Goal: Information Seeking & Learning: Learn about a topic

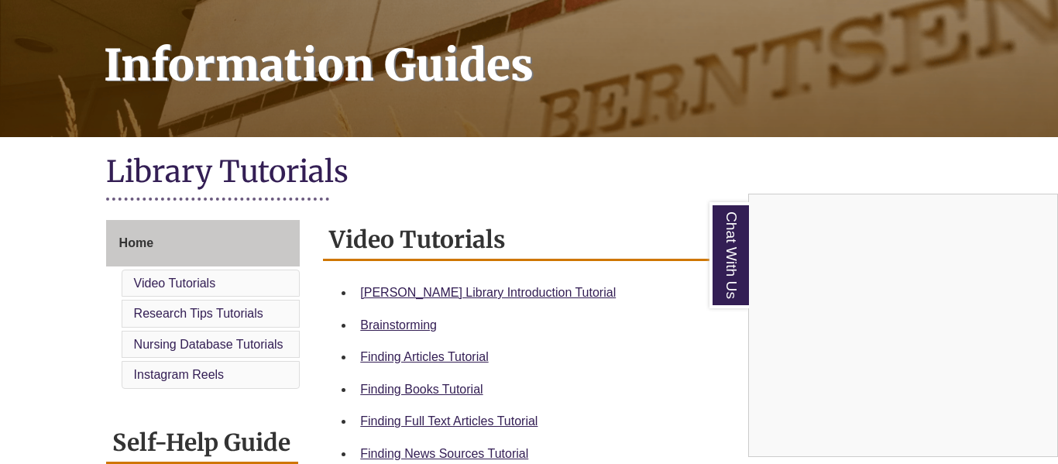
scroll to position [216, 0]
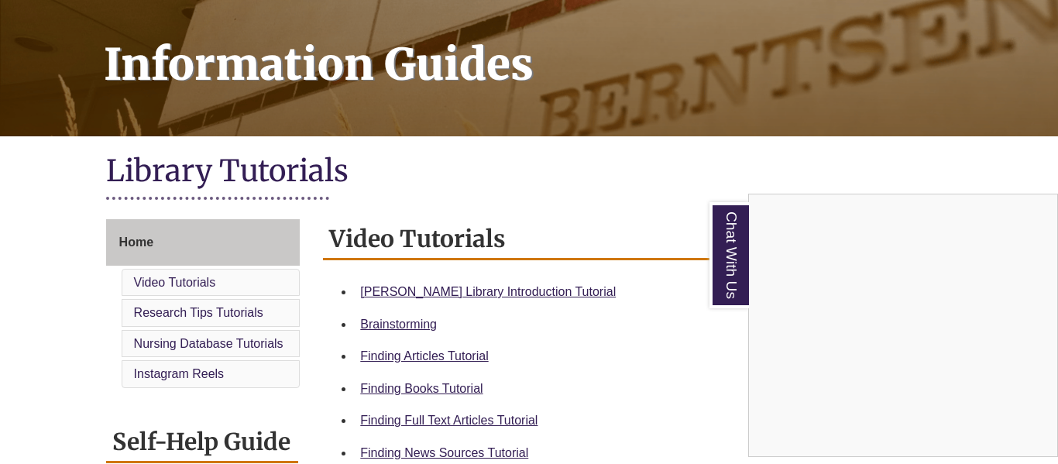
click at [463, 293] on div "Chat With Us" at bounding box center [529, 232] width 1058 height 464
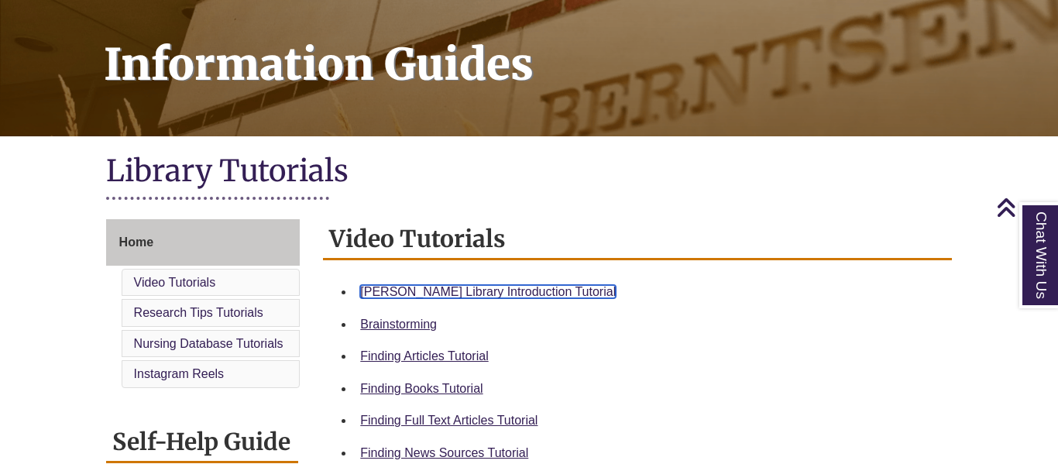
click at [468, 289] on link "Berntsen Library Introduction Tutorial" at bounding box center [487, 291] width 255 height 13
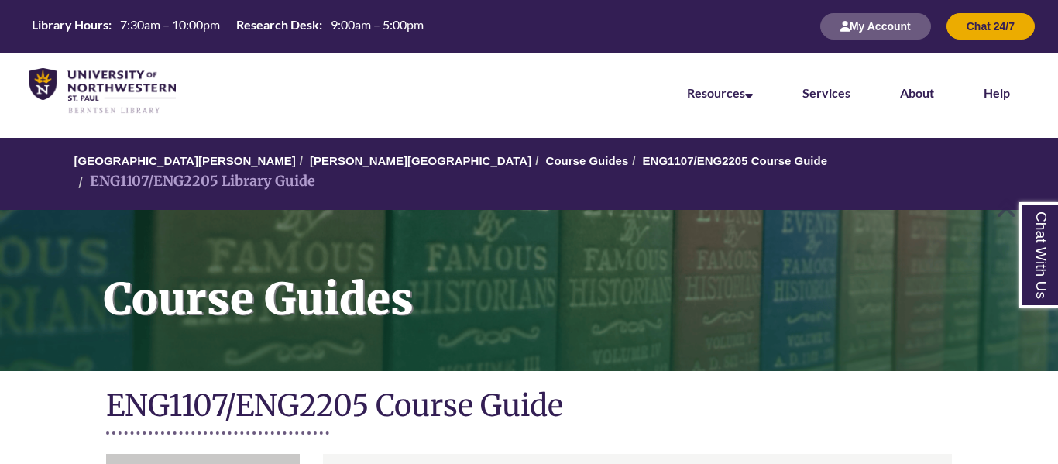
scroll to position [363, 0]
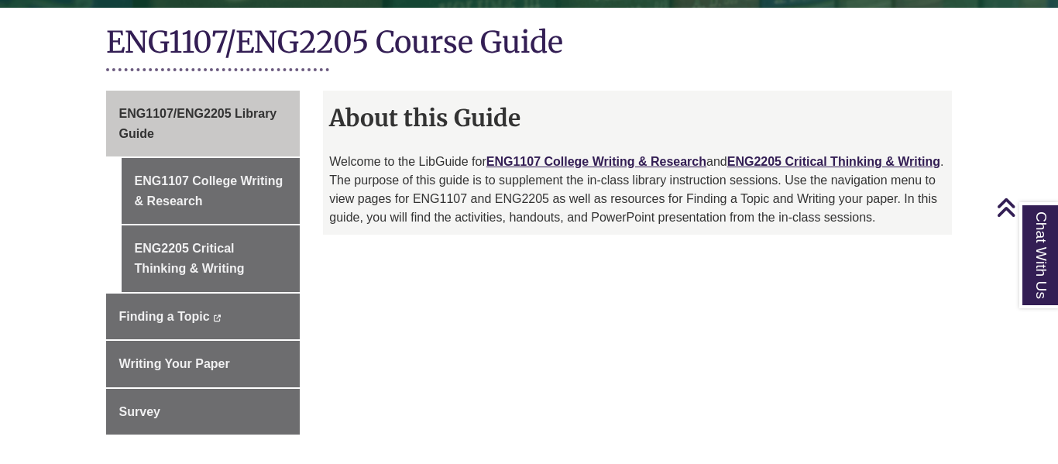
click at [442, 173] on p "Welcome to the LibGuide for ENG1107 College Writing & Research and ENG2205 Crit…" at bounding box center [637, 190] width 616 height 74
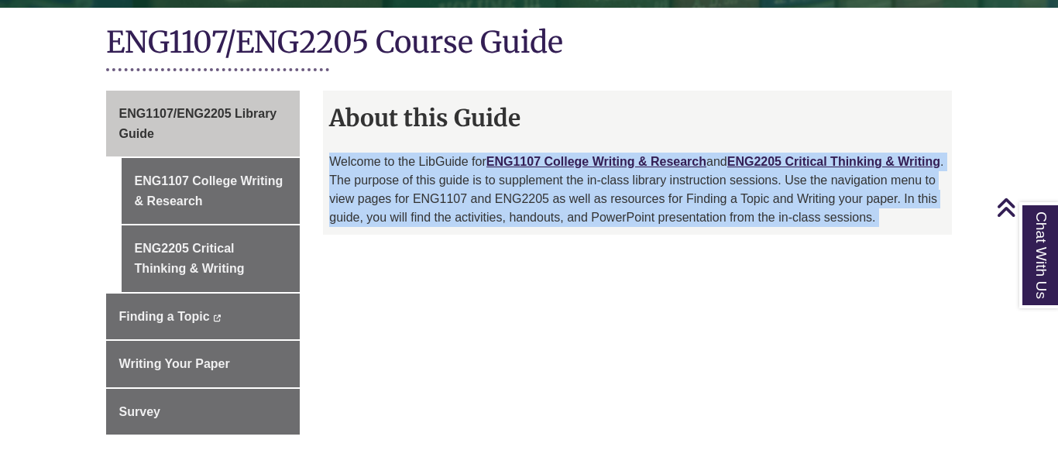
click at [442, 173] on p "Welcome to the LibGuide for ENG1107 College Writing & Research and ENG2205 Crit…" at bounding box center [637, 190] width 616 height 74
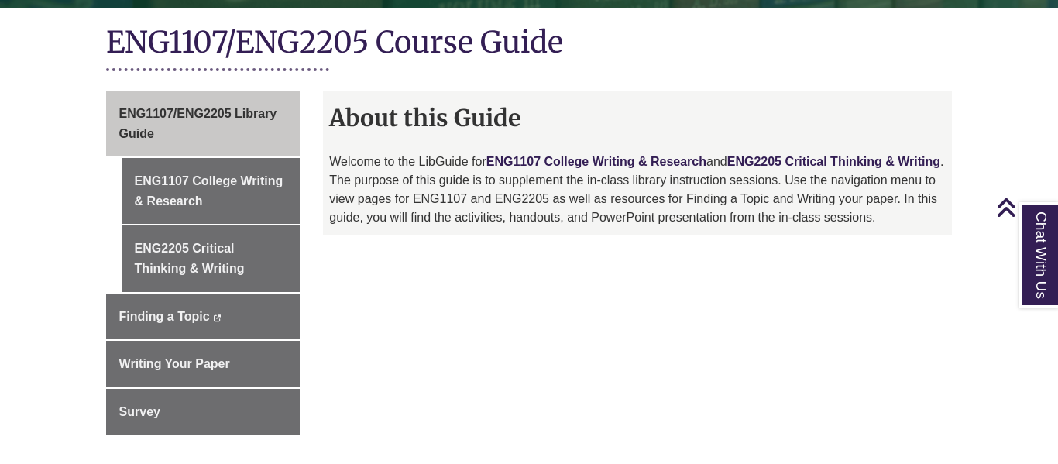
click at [442, 173] on p "Welcome to the LibGuide for ENG1107 College Writing & Research and ENG2205 Crit…" at bounding box center [637, 190] width 616 height 74
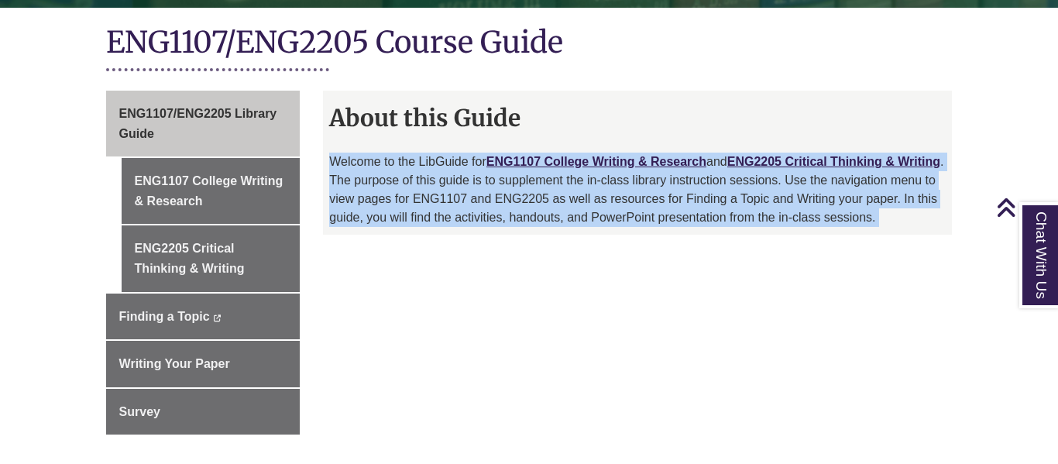
click at [442, 173] on p "Welcome to the LibGuide for ENG1107 College Writing & Research and ENG2205 Crit…" at bounding box center [637, 190] width 616 height 74
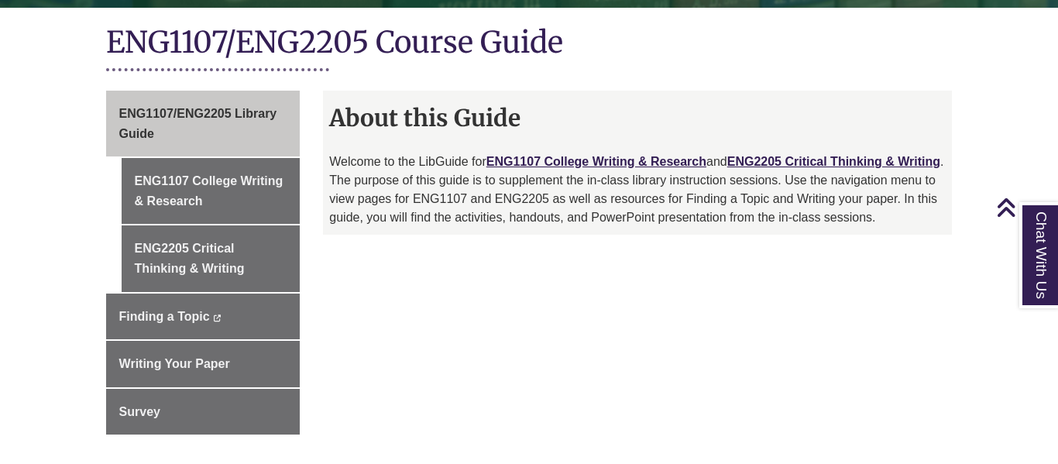
click at [442, 173] on p "Welcome to the LibGuide for ENG1107 College Writing & Research and ENG2205 Crit…" at bounding box center [637, 190] width 616 height 74
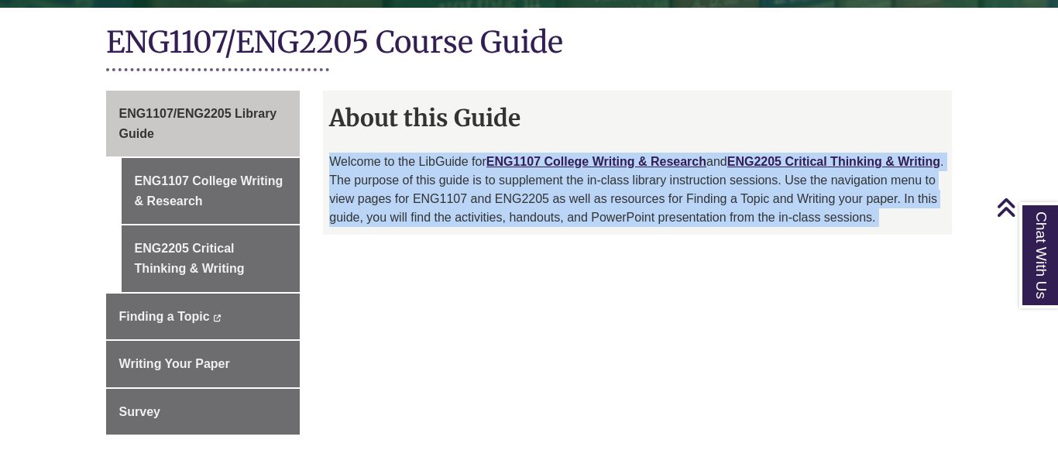
click at [442, 173] on p "Welcome to the LibGuide for ENG1107 College Writing & Research and ENG2205 Crit…" at bounding box center [637, 190] width 616 height 74
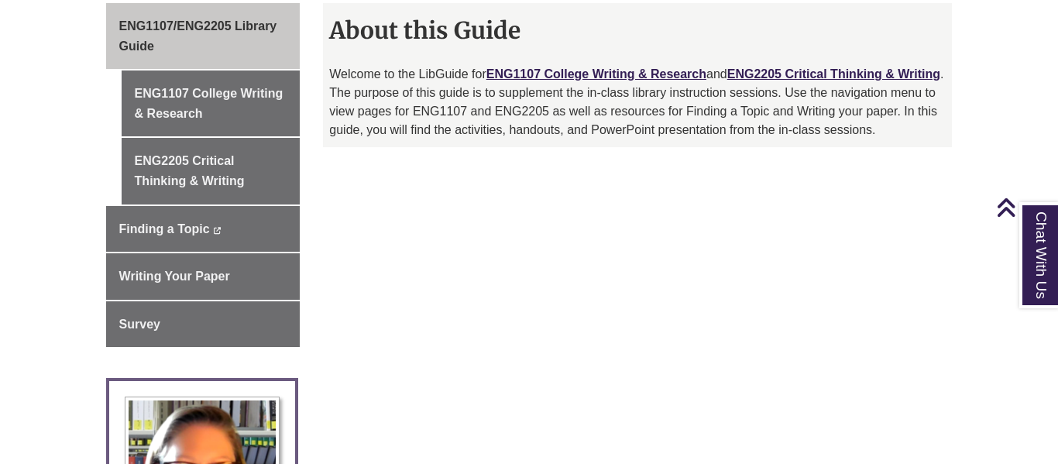
scroll to position [452, 0]
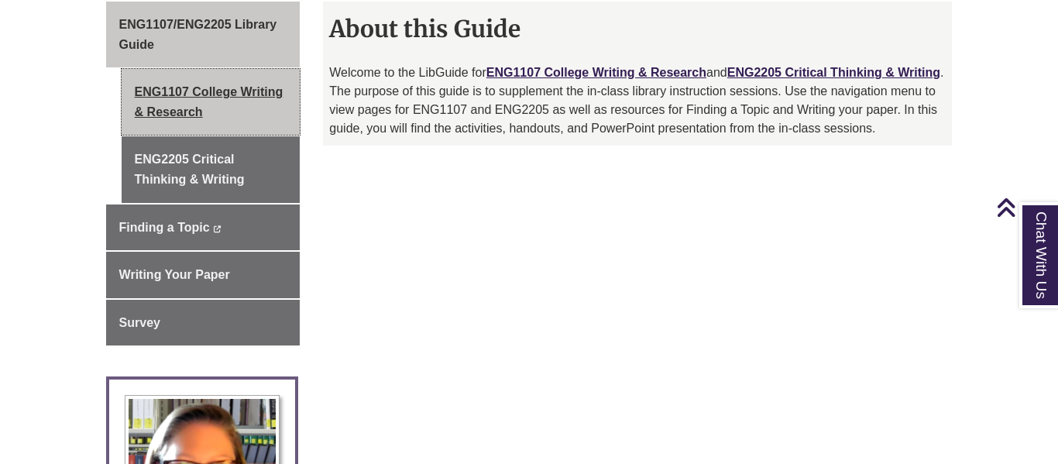
click at [244, 94] on link "ENG1107 College Writing & Research" at bounding box center [211, 102] width 179 height 66
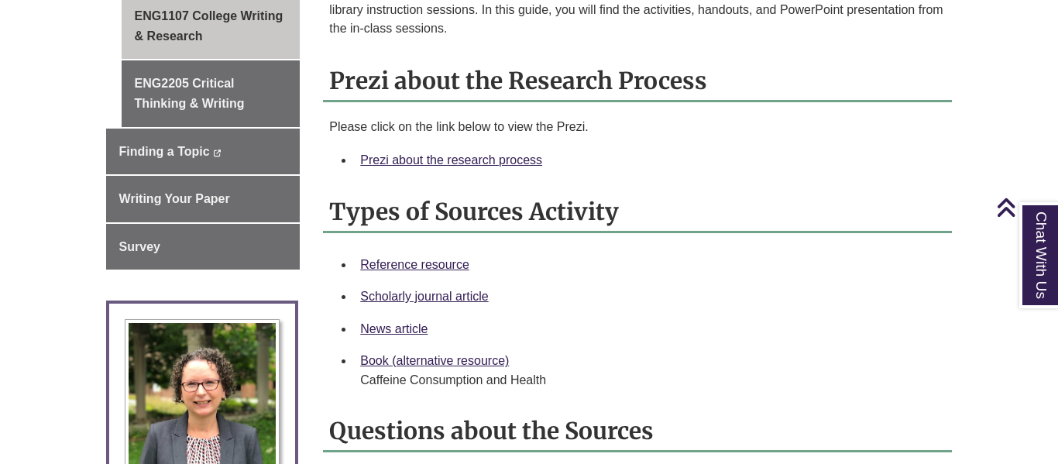
scroll to position [526, 0]
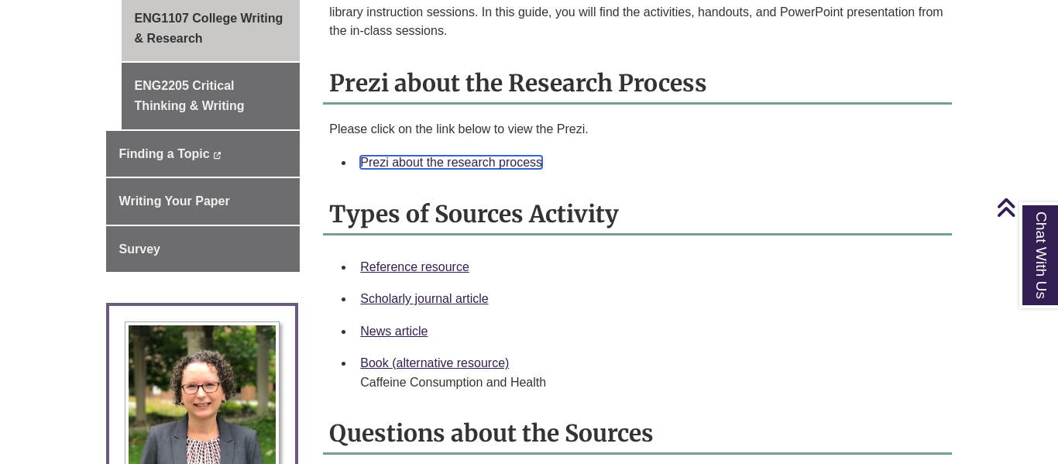
click at [507, 156] on link "Prezi about the research process" at bounding box center [451, 162] width 182 height 13
